Goal: Browse casually

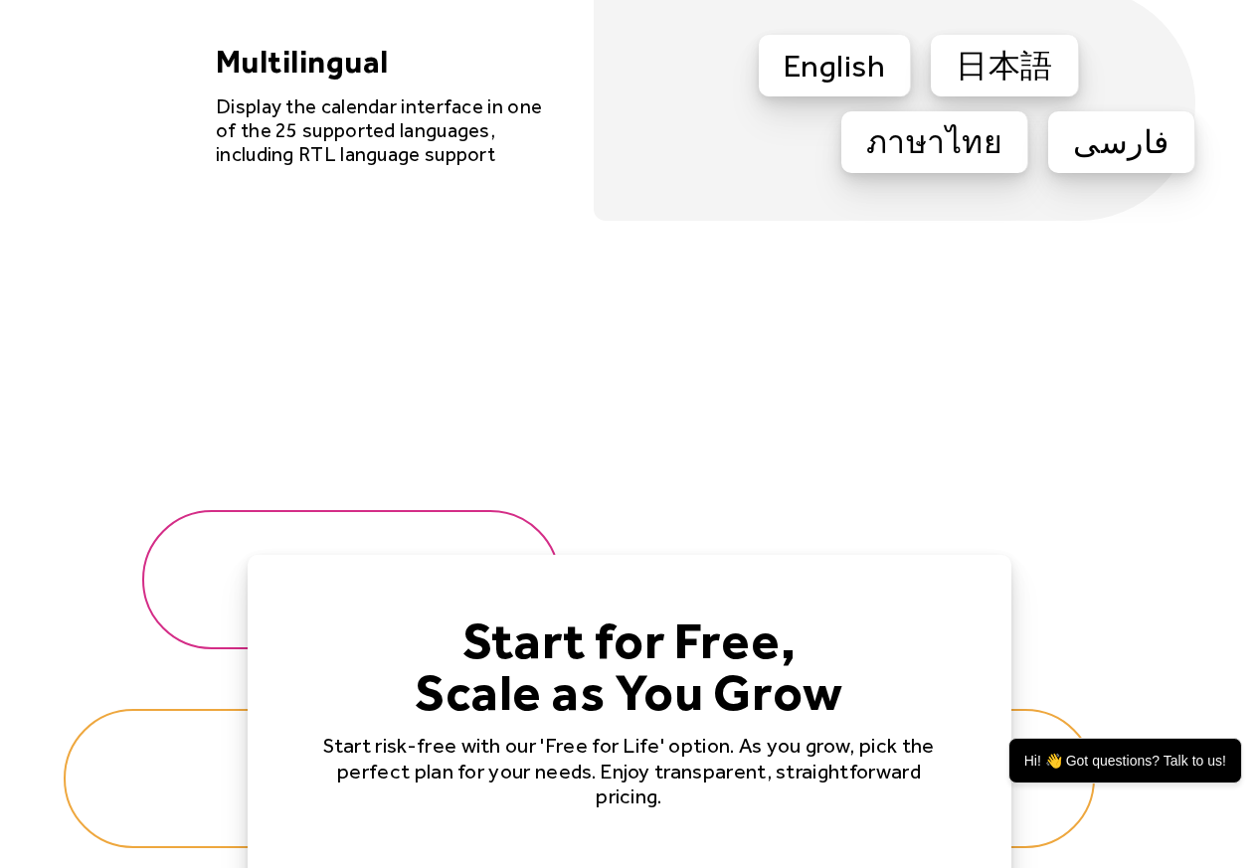
scroll to position [6324, 0]
